Goal: Obtain resource: Download file/media

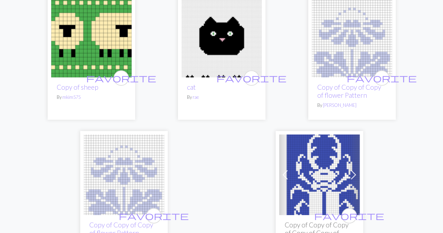
scroll to position [2322, 0]
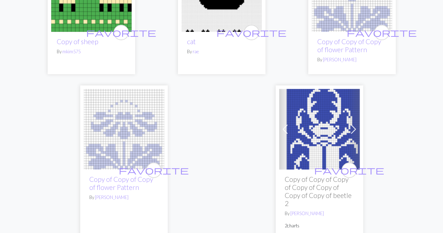
click at [320, 152] on img at bounding box center [319, 129] width 81 height 81
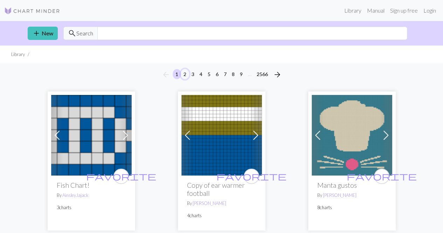
click at [188, 74] on button "2" at bounding box center [185, 74] width 8 height 10
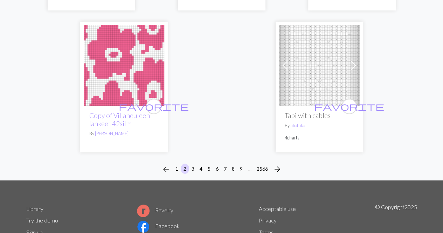
scroll to position [2374, 0]
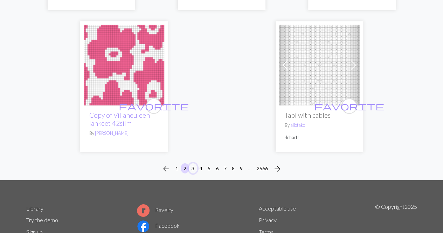
click at [194, 168] on button "3" at bounding box center [193, 168] width 8 height 10
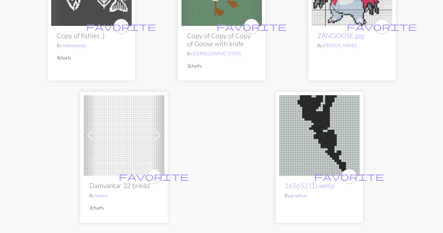
scroll to position [2363, 0]
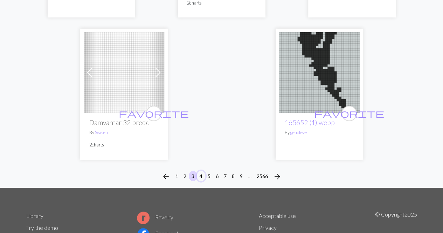
click at [199, 171] on button "4" at bounding box center [201, 176] width 8 height 10
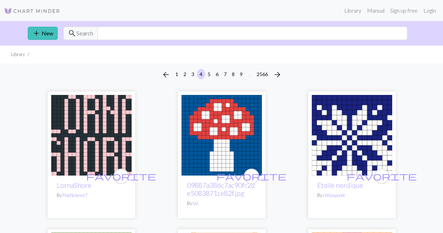
scroll to position [8, 0]
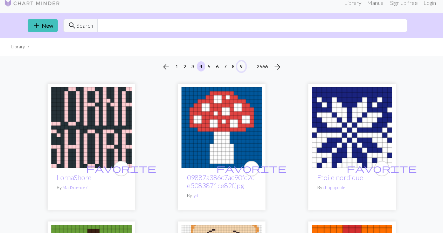
click at [239, 64] on button "9" at bounding box center [241, 66] width 8 height 10
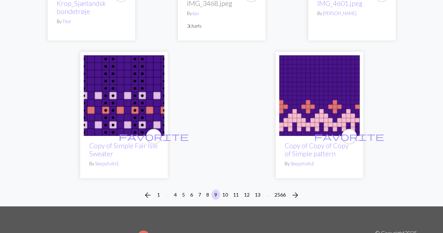
scroll to position [2336, 0]
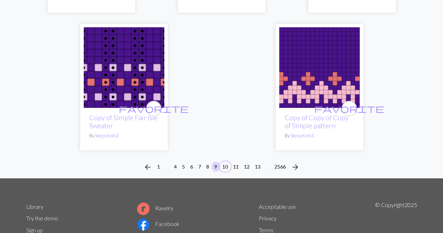
click at [225, 162] on button "10" at bounding box center [225, 167] width 11 height 10
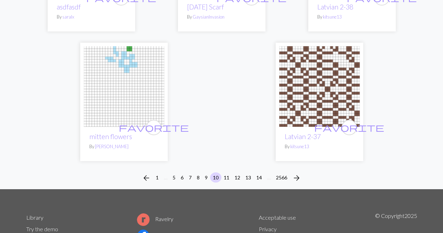
scroll to position [2341, 0]
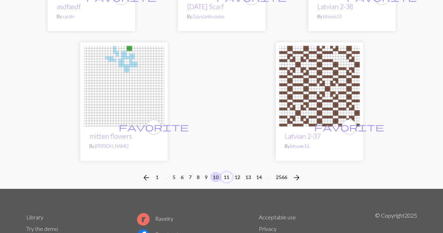
click at [225, 177] on button "11" at bounding box center [226, 177] width 11 height 10
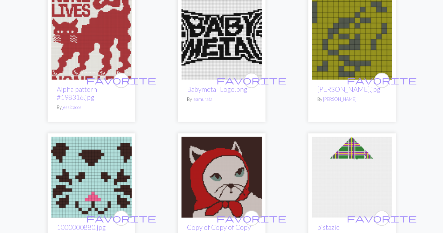
scroll to position [430, 0]
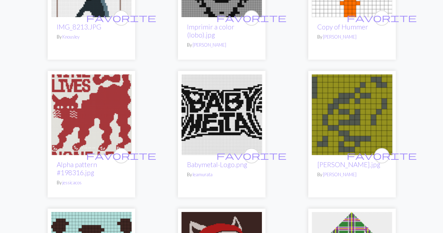
click at [76, 119] on img at bounding box center [91, 114] width 81 height 81
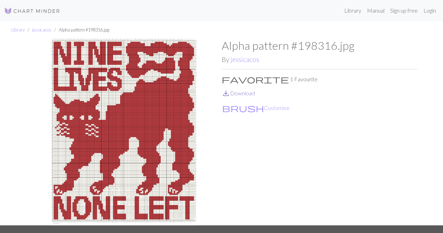
click at [239, 93] on link "save_alt Download" at bounding box center [238, 93] width 33 height 7
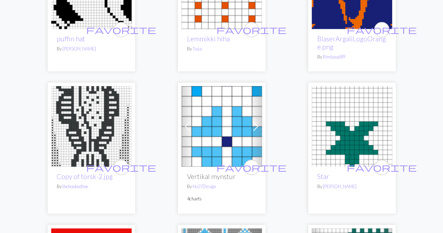
scroll to position [992, 0]
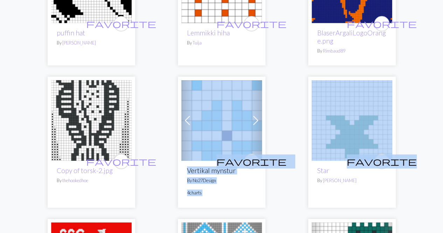
drag, startPoint x: 294, startPoint y: 165, endPoint x: 131, endPoint y: 167, distance: 162.6
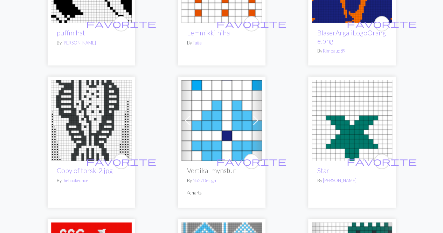
click at [104, 116] on img at bounding box center [91, 120] width 81 height 81
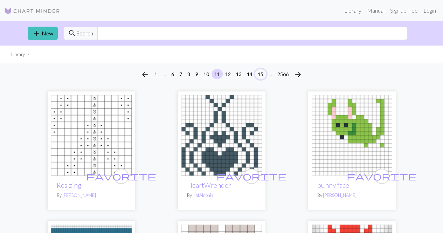
click at [258, 75] on button "15" at bounding box center [260, 74] width 11 height 10
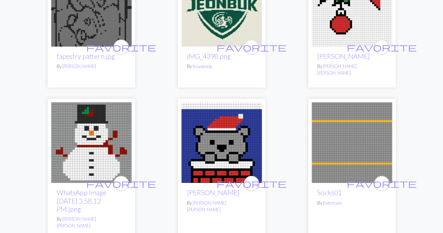
scroll to position [994, 0]
